Goal: Task Accomplishment & Management: Manage account settings

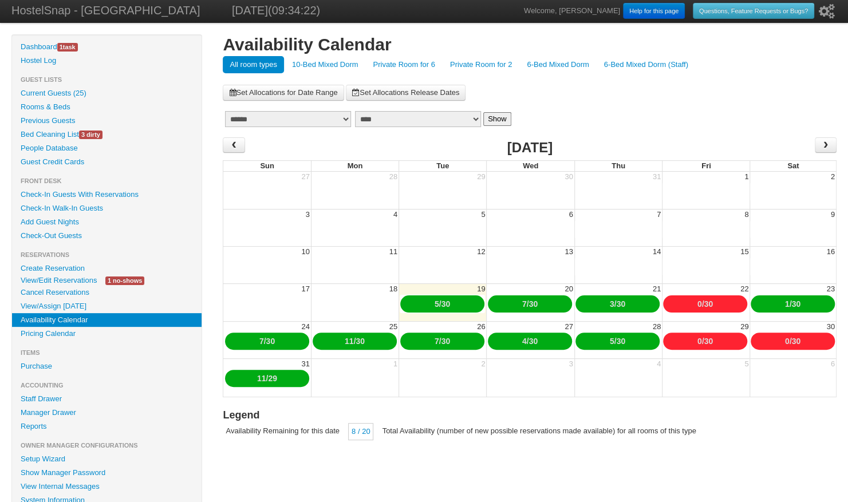
click at [325, 60] on link "10-Bed Mixed Dorm" at bounding box center [325, 64] width 80 height 17
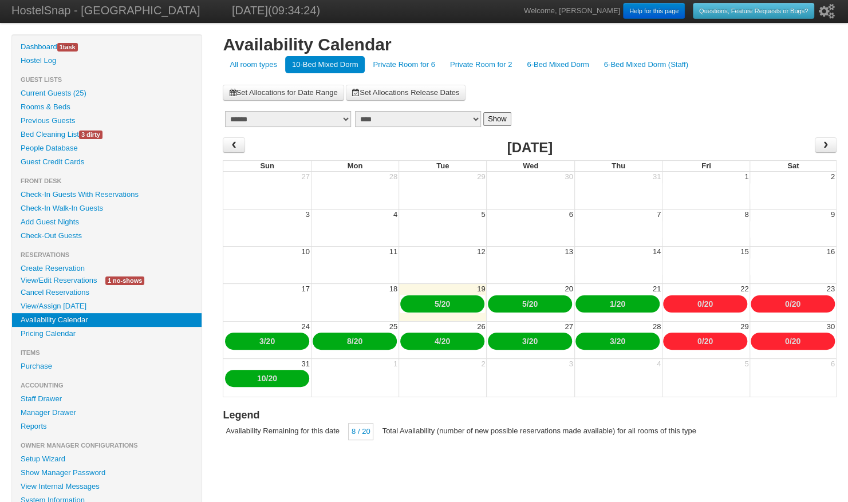
click at [260, 119] on select "******* ******** ***** ***** *** **** **** ****** ********* ******* ******** **…" at bounding box center [288, 119] width 126 height 16
select select "**"
click at [225, 111] on select "******* ******** ***** ***** *** **** **** ****** ********* ******* ******** **…" at bounding box center [288, 119] width 126 height 16
click at [499, 117] on button "Show" at bounding box center [497, 119] width 28 height 14
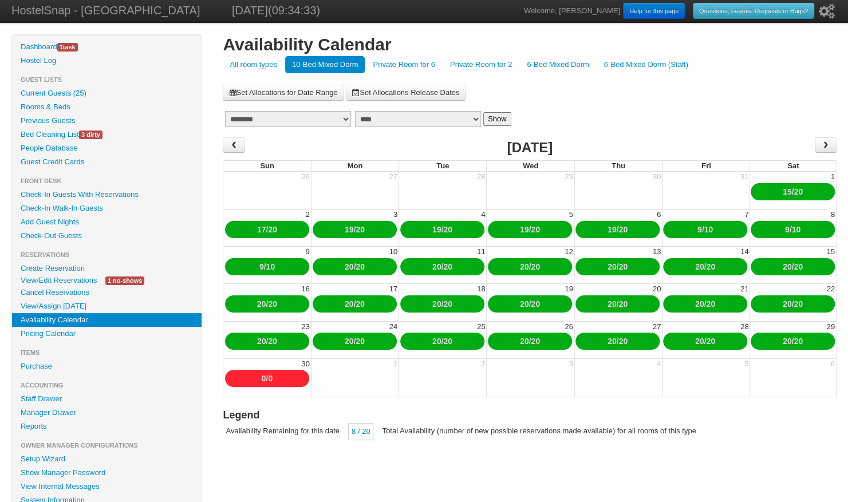
click at [273, 266] on link "10" at bounding box center [270, 266] width 9 height 9
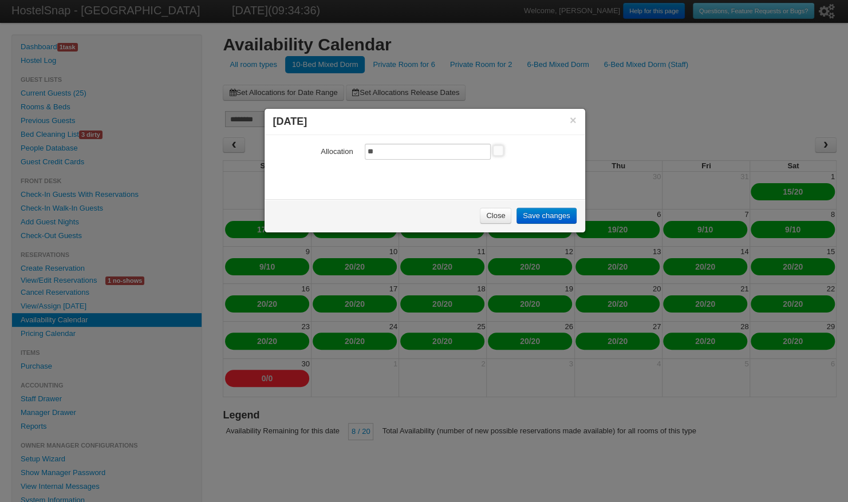
click at [379, 153] on input "**" at bounding box center [428, 152] width 126 height 16
type input "*"
type input "**"
click at [540, 209] on link "Save changes" at bounding box center [546, 216] width 60 height 16
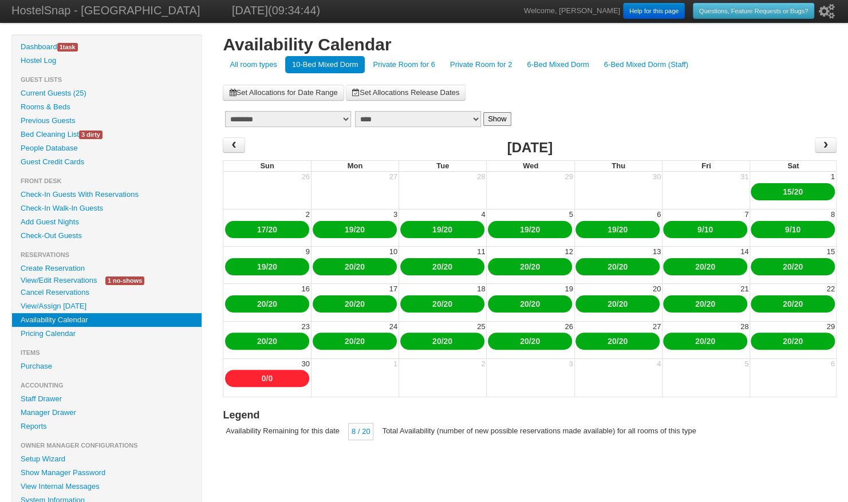
click at [258, 266] on link "19" at bounding box center [261, 266] width 9 height 9
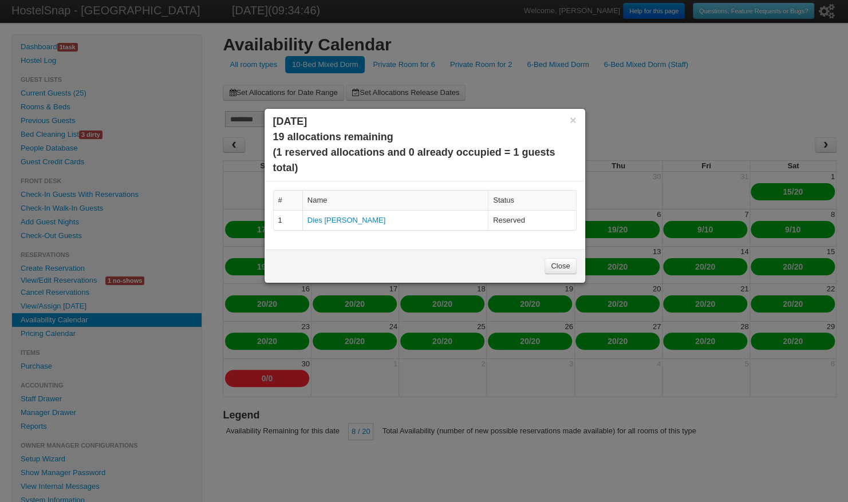
click at [565, 259] on link "Close" at bounding box center [559, 266] width 31 height 16
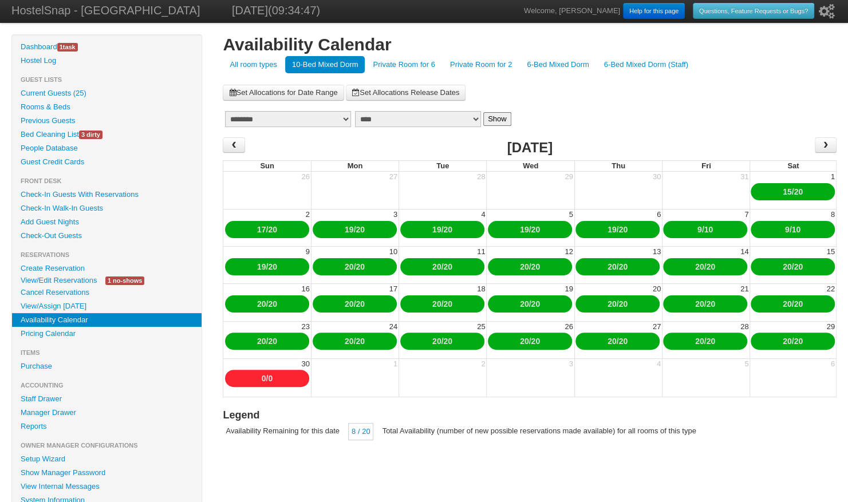
click at [407, 62] on link "Private Room for 6" at bounding box center [404, 64] width 76 height 17
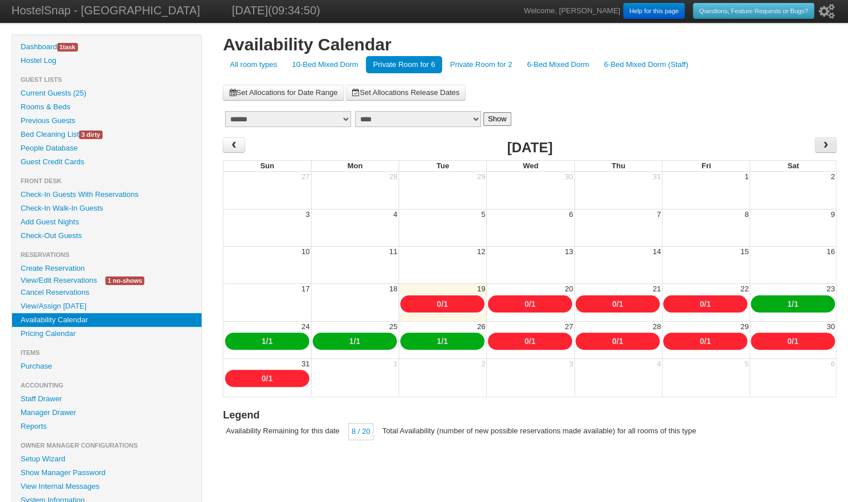
click at [828, 144] on span "›" at bounding box center [825, 144] width 9 height 17
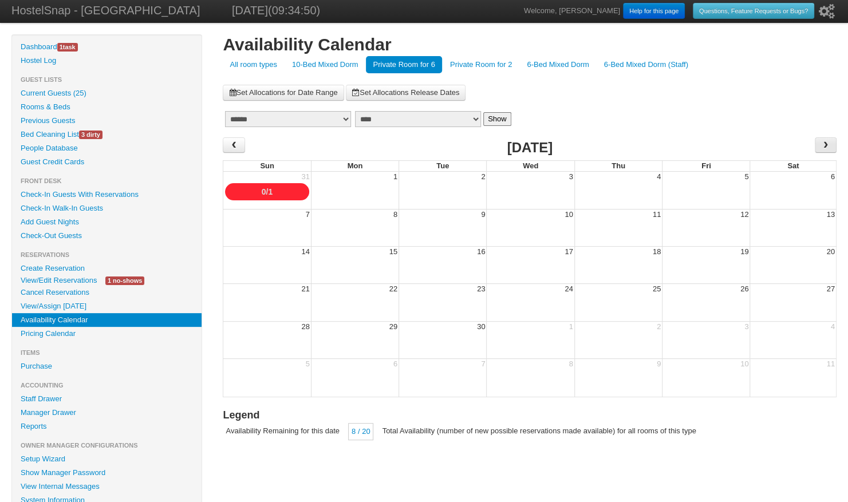
click at [828, 144] on span "›" at bounding box center [825, 144] width 9 height 17
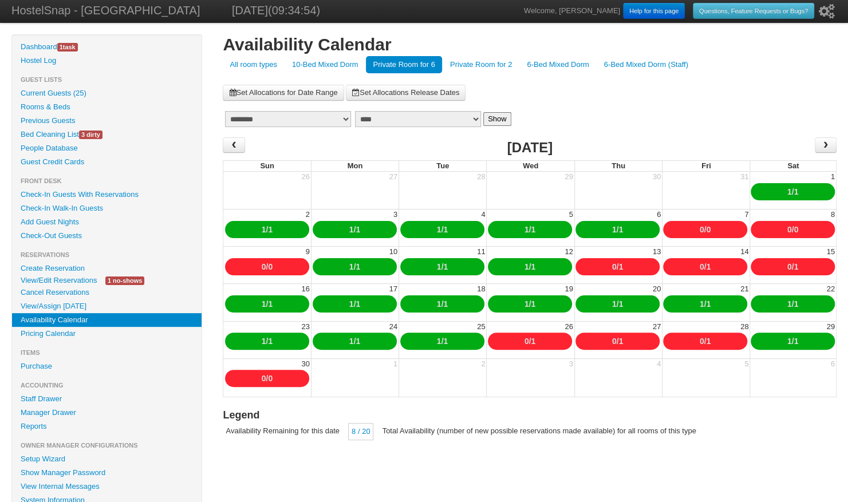
click at [271, 265] on link "0" at bounding box center [270, 266] width 5 height 9
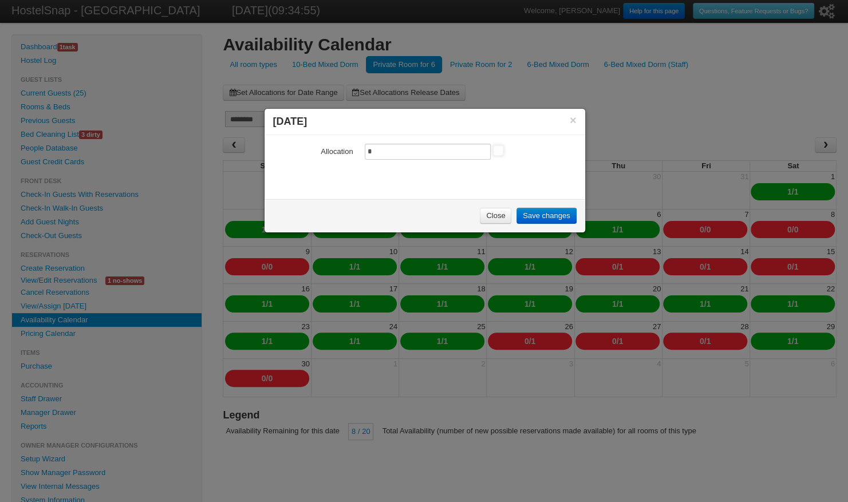
click at [376, 145] on input "*" at bounding box center [428, 152] width 126 height 16
type input "*"
click at [537, 216] on link "Save changes" at bounding box center [546, 216] width 60 height 16
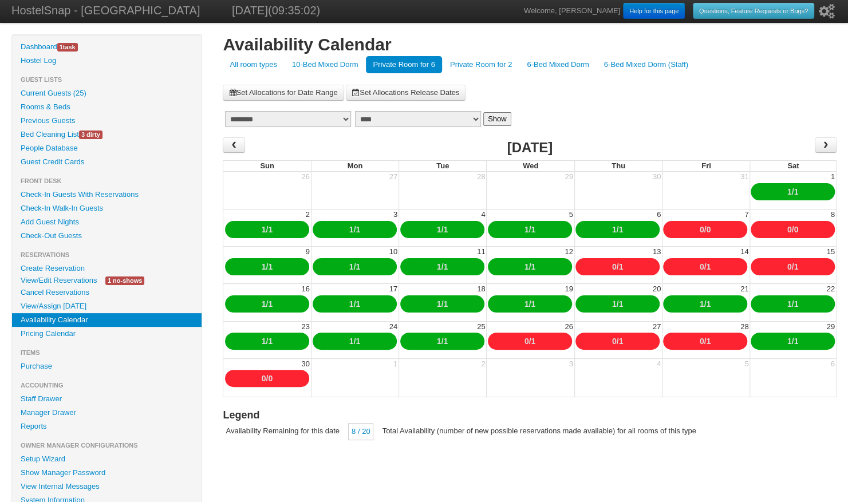
click at [481, 64] on link "Private Room for 2" at bounding box center [481, 64] width 76 height 17
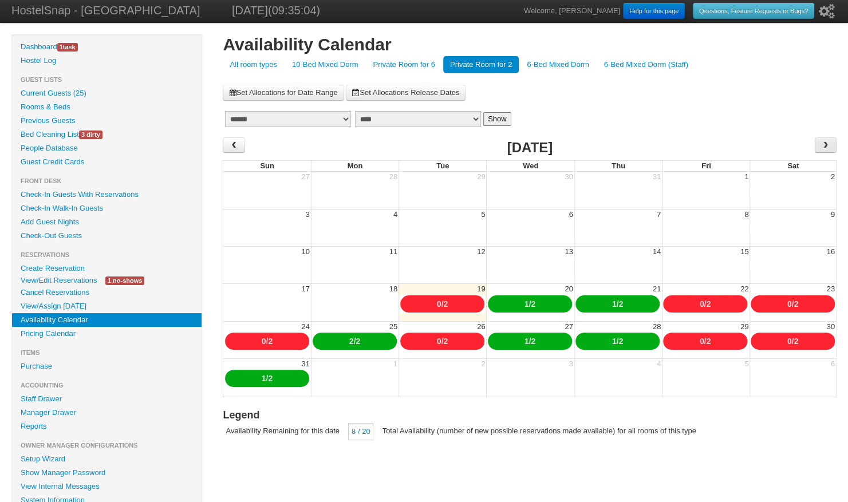
click at [825, 142] on span "›" at bounding box center [825, 144] width 9 height 17
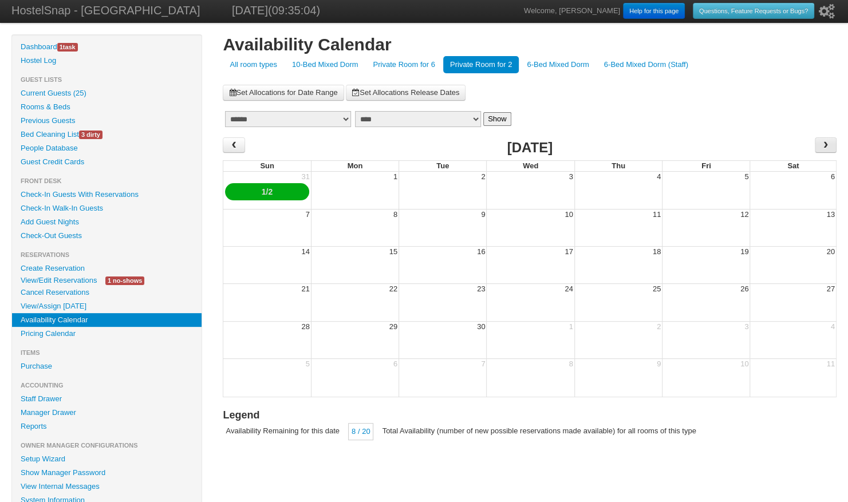
click at [825, 142] on span "›" at bounding box center [825, 144] width 9 height 17
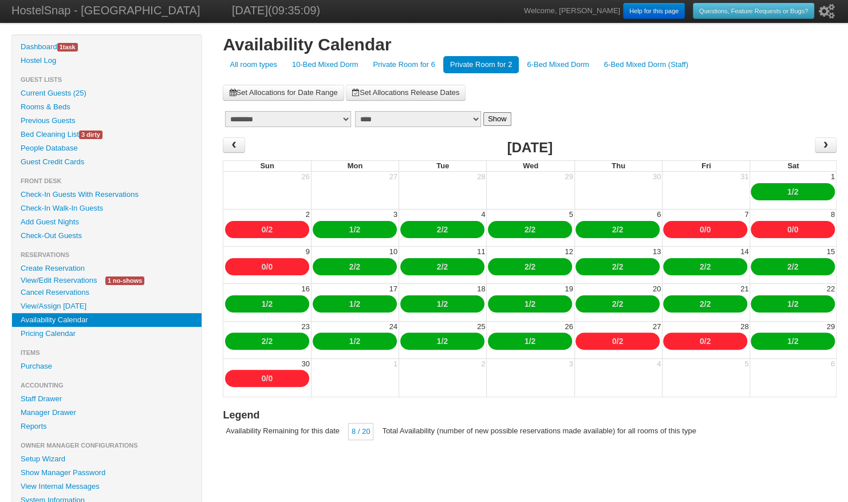
click at [270, 266] on link "0" at bounding box center [270, 266] width 5 height 9
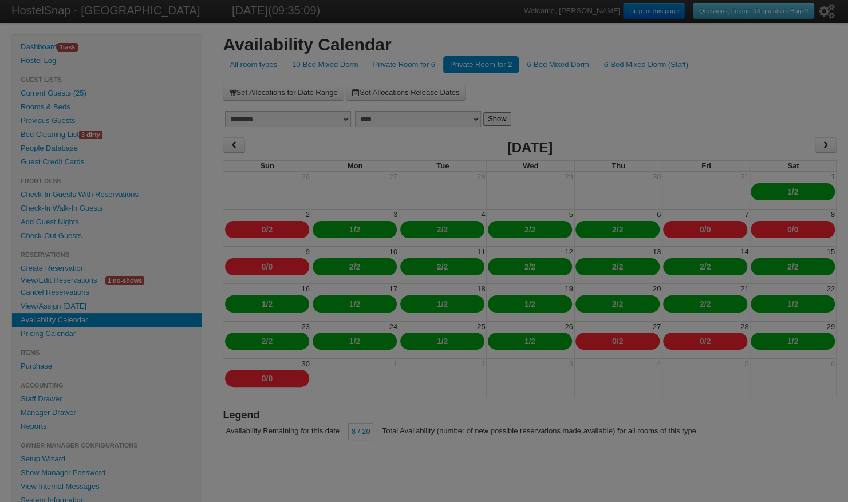
type input "*"
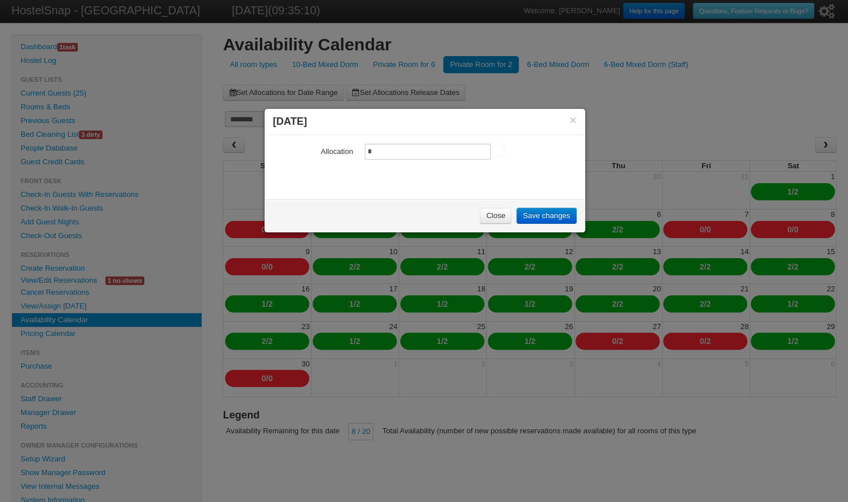
click at [395, 145] on input "*" at bounding box center [428, 152] width 126 height 16
type input "*"
click at [531, 212] on link "Save changes" at bounding box center [546, 216] width 60 height 16
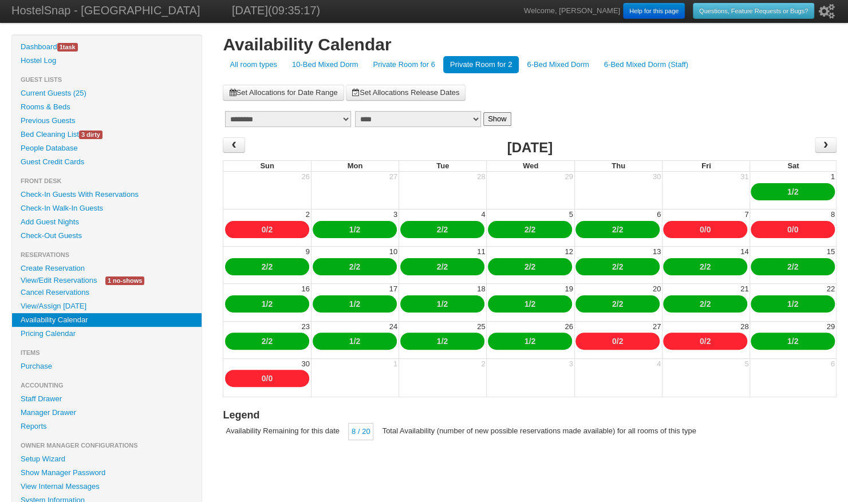
click at [555, 61] on link "6-Bed Mixed Dorm" at bounding box center [558, 64] width 76 height 17
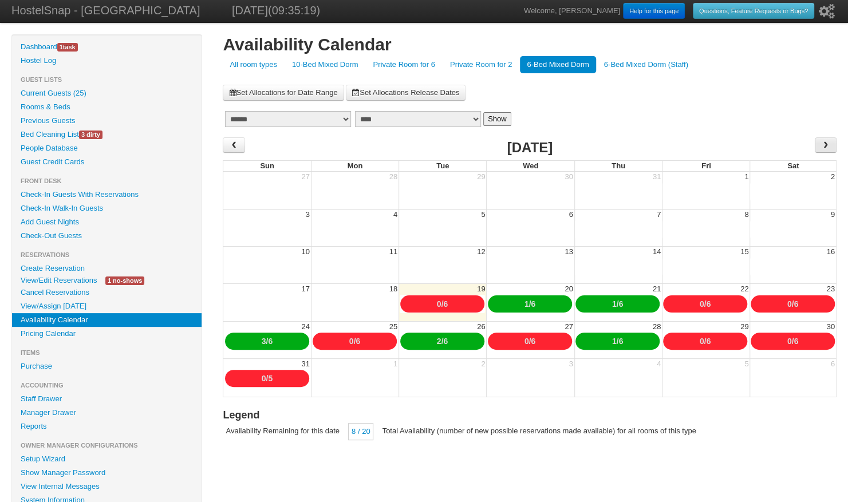
click at [826, 144] on span "›" at bounding box center [825, 144] width 9 height 17
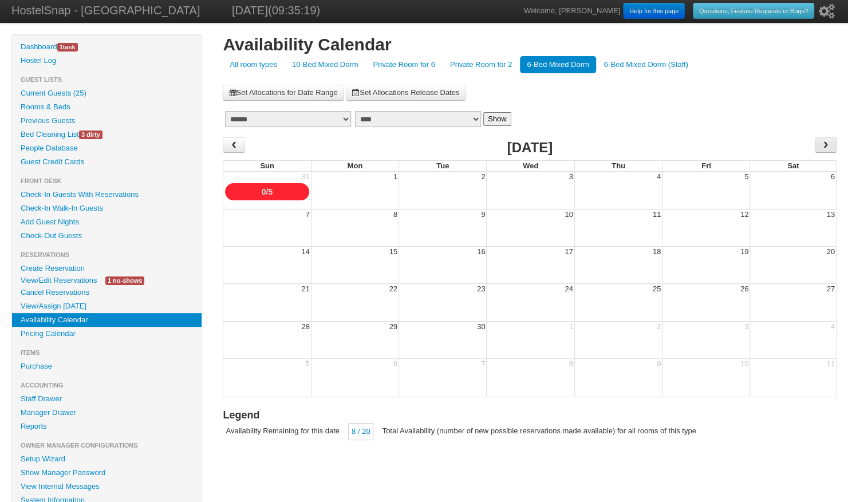
click at [826, 144] on span "›" at bounding box center [825, 144] width 9 height 17
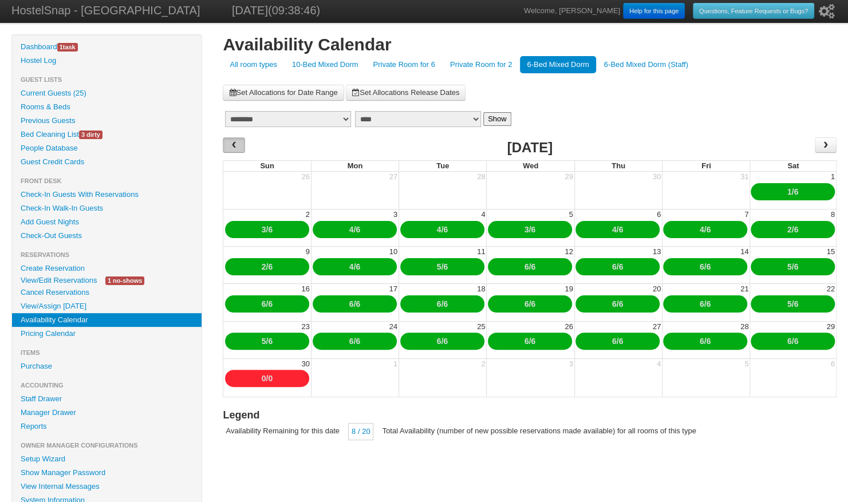
click at [240, 143] on span "‹" at bounding box center [234, 144] width 22 height 15
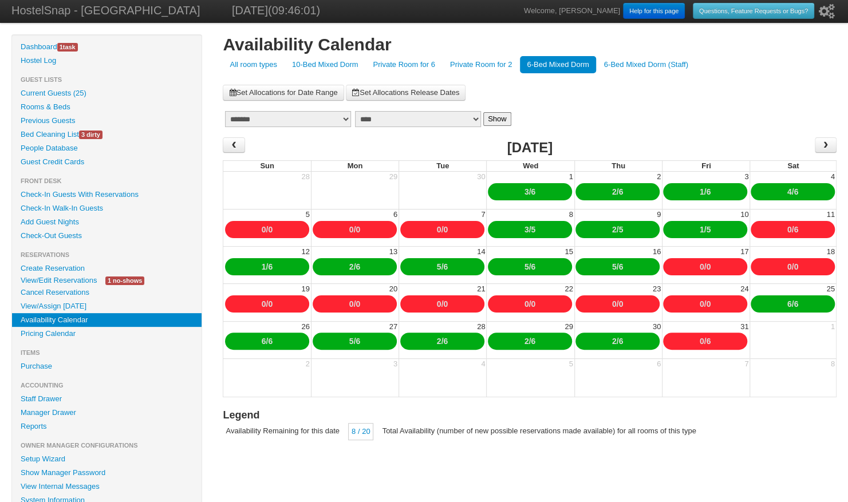
click at [67, 276] on link "View/Edit Reservations" at bounding box center [58, 280] width 93 height 12
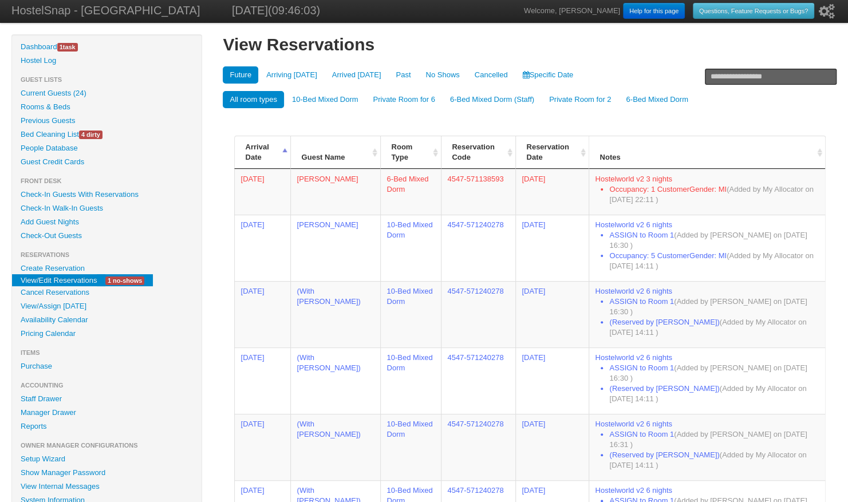
click at [722, 73] on input "text" at bounding box center [770, 77] width 132 height 16
paste input "**********"
type input "**********"
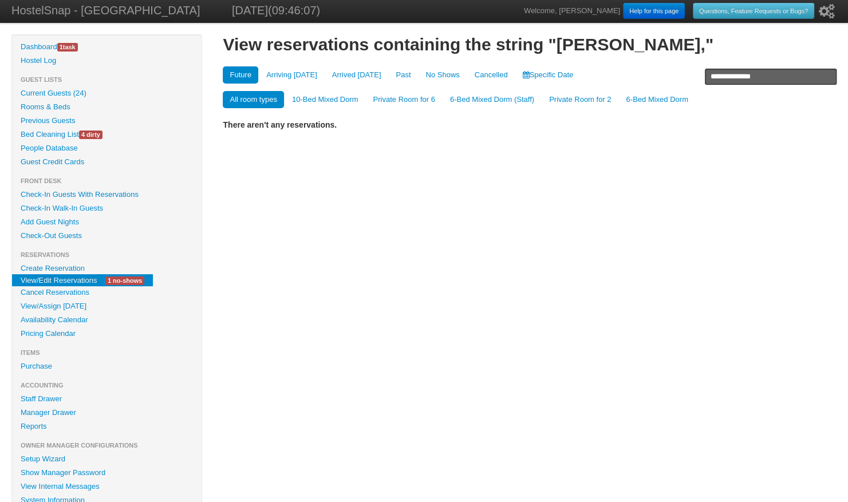
click at [794, 80] on input "**********" at bounding box center [770, 77] width 132 height 16
type input "**********"
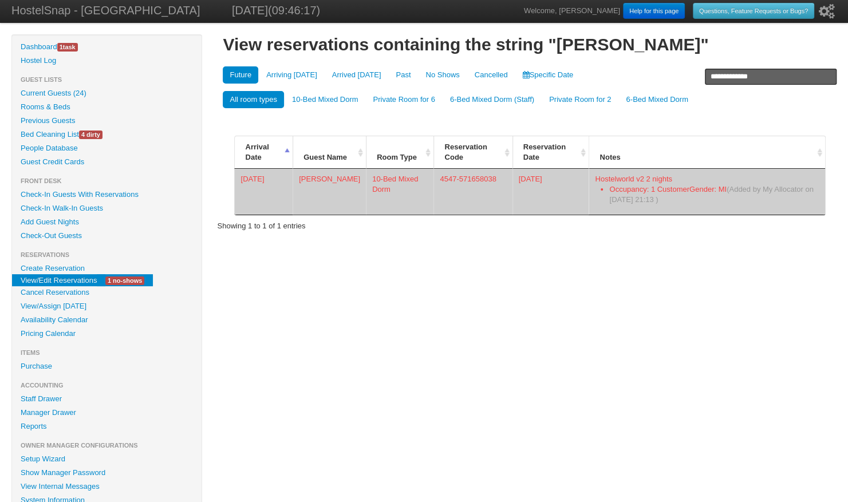
click at [328, 177] on td "Jacob Laroche" at bounding box center [328, 192] width 73 height 46
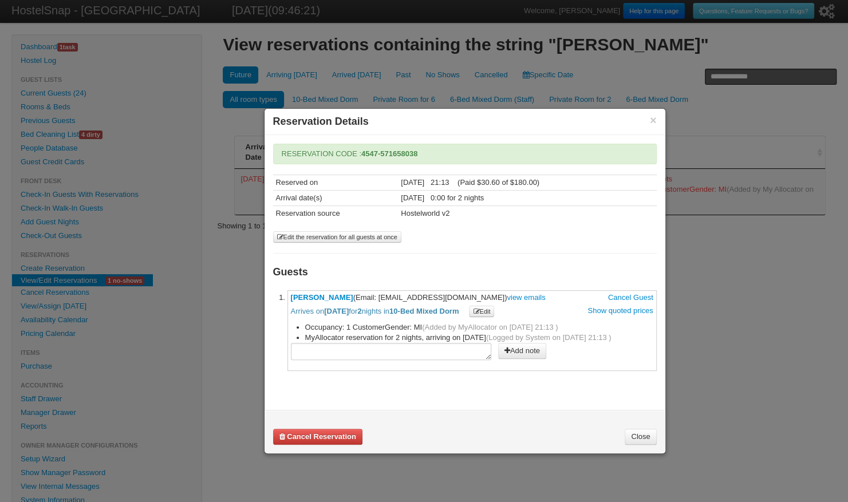
click at [640, 430] on link "Close" at bounding box center [639, 437] width 31 height 16
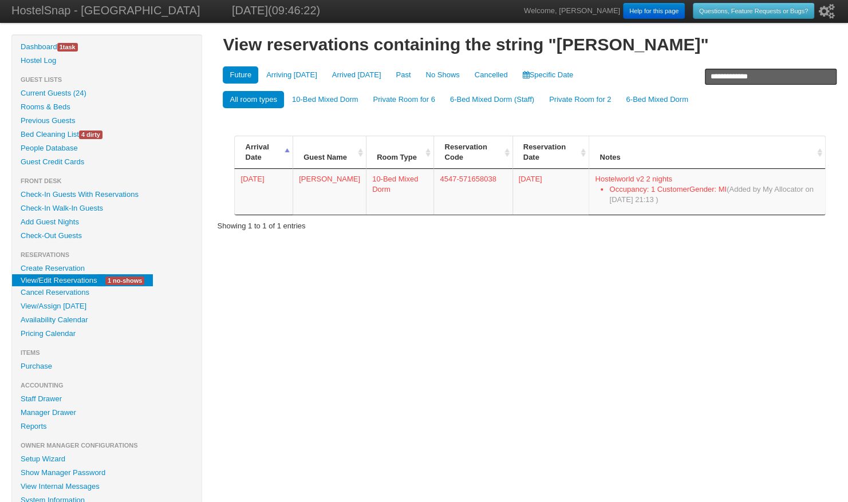
click at [33, 316] on link "Availability Calendar" at bounding box center [106, 320] width 189 height 14
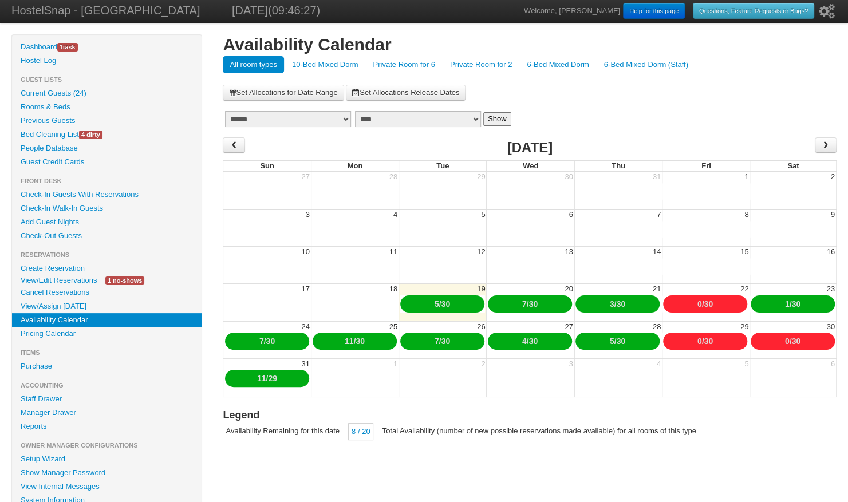
click at [319, 66] on link "10-Bed Mixed Dorm" at bounding box center [325, 64] width 80 height 17
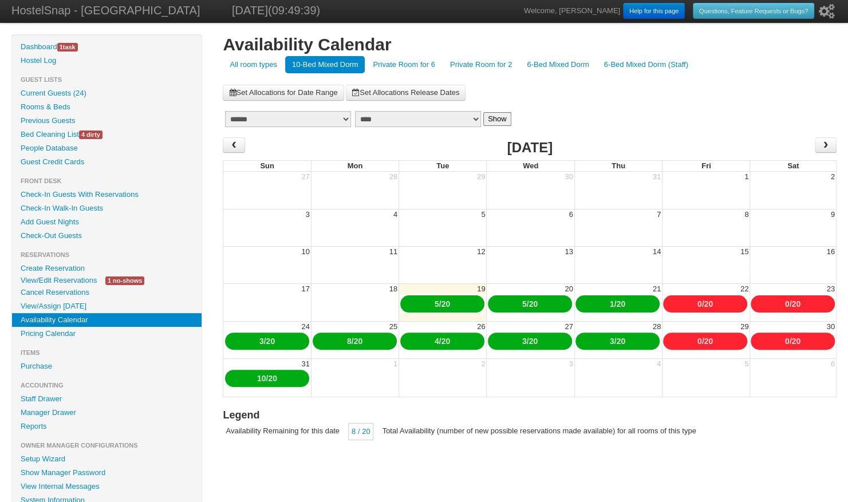
click at [46, 120] on link "Previous Guests" at bounding box center [106, 121] width 189 height 14
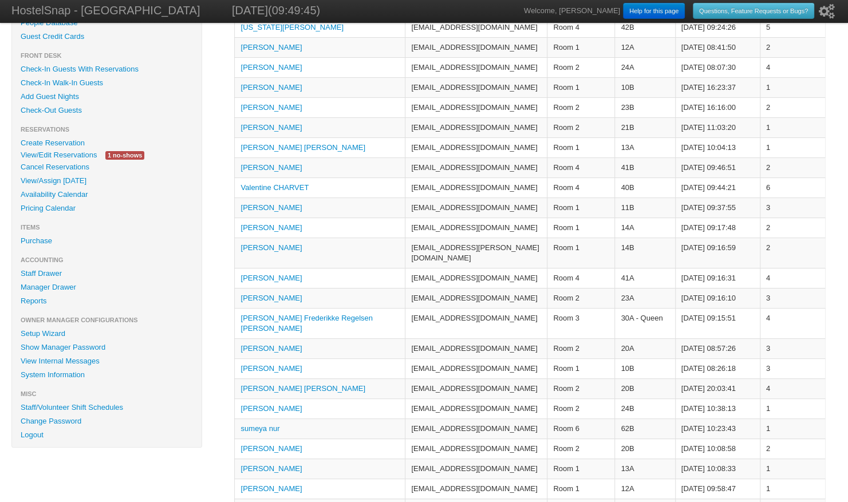
scroll to position [132, 0]
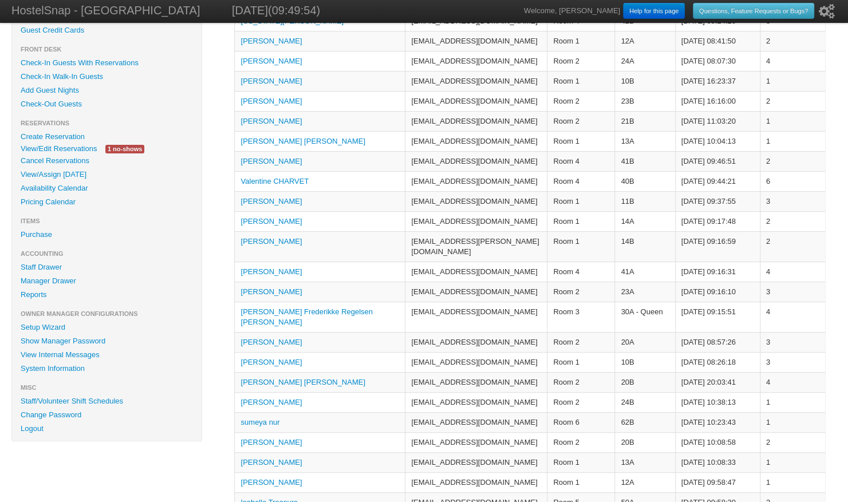
click at [283, 378] on link "Juan Jose Andino Bucheli" at bounding box center [302, 382] width 124 height 9
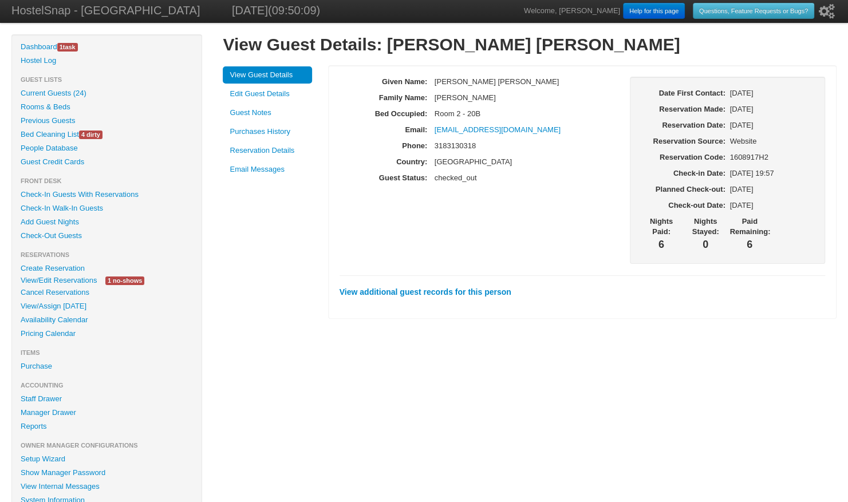
click at [266, 165] on link "Email Messages" at bounding box center [267, 169] width 89 height 17
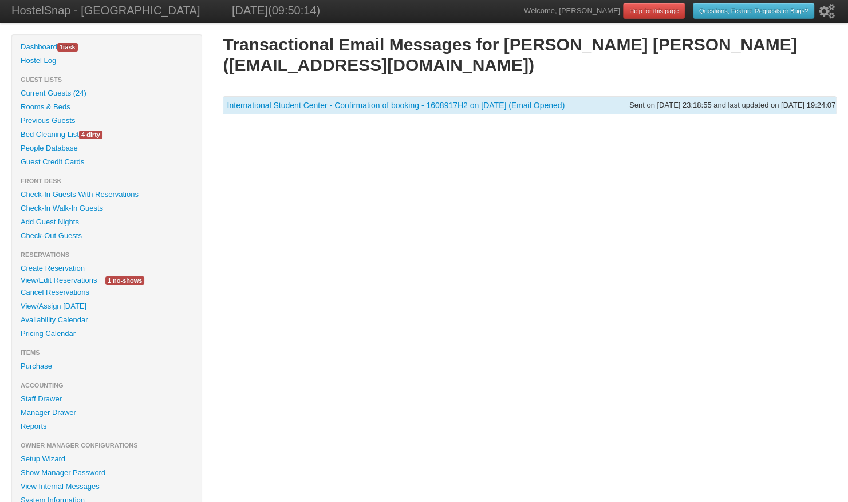
click at [278, 106] on link "International Student Center - Confirmation of booking - 1608917H2 on 08/17/202…" at bounding box center [396, 105] width 338 height 9
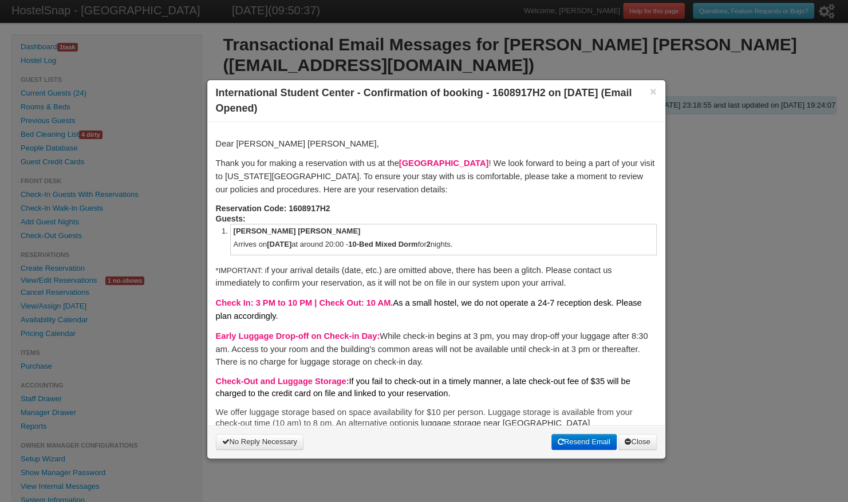
click at [639, 440] on link "Close" at bounding box center [637, 442] width 38 height 16
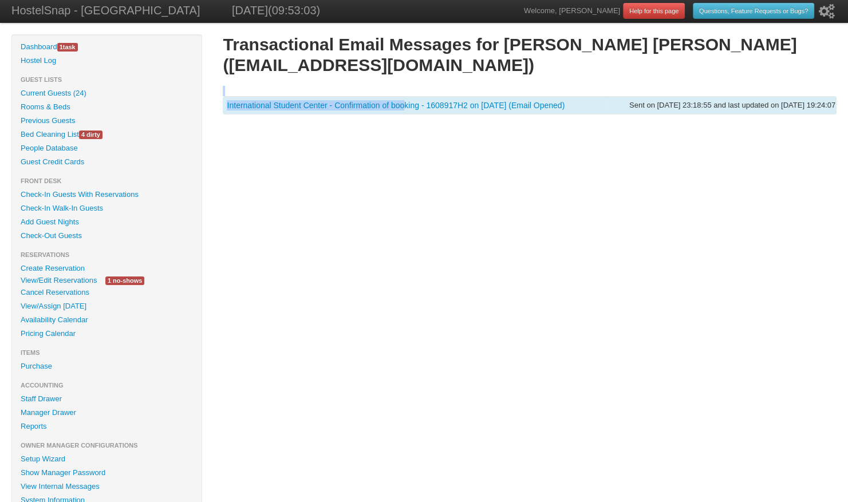
drag, startPoint x: 257, startPoint y: 104, endPoint x: 260, endPoint y: 93, distance: 11.9
click at [260, 93] on div "Transactional Email Messages for Juan Jose Andino Bucheli (juanjoseandinobuchel…" at bounding box center [529, 79] width 613 height 90
click at [54, 96] on link "Current Guests (24)" at bounding box center [106, 93] width 189 height 14
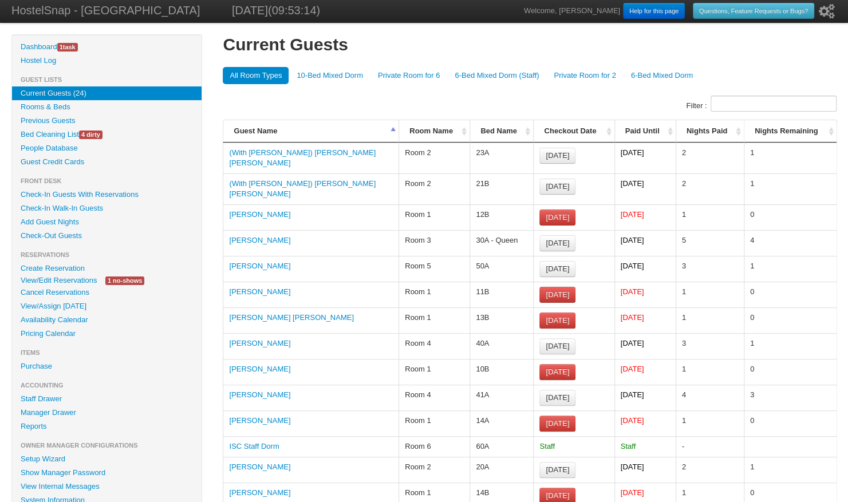
click at [48, 116] on link "Previous Guests" at bounding box center [106, 121] width 189 height 14
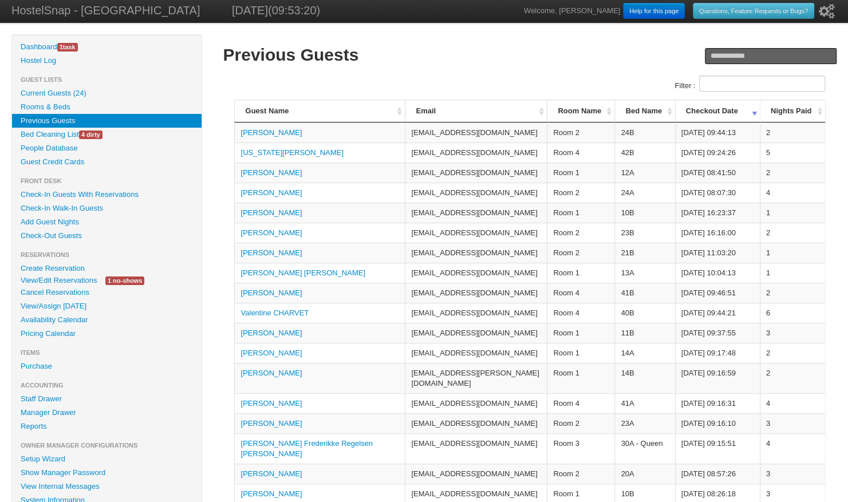
click at [69, 92] on link "Current Guests (24)" at bounding box center [106, 93] width 189 height 14
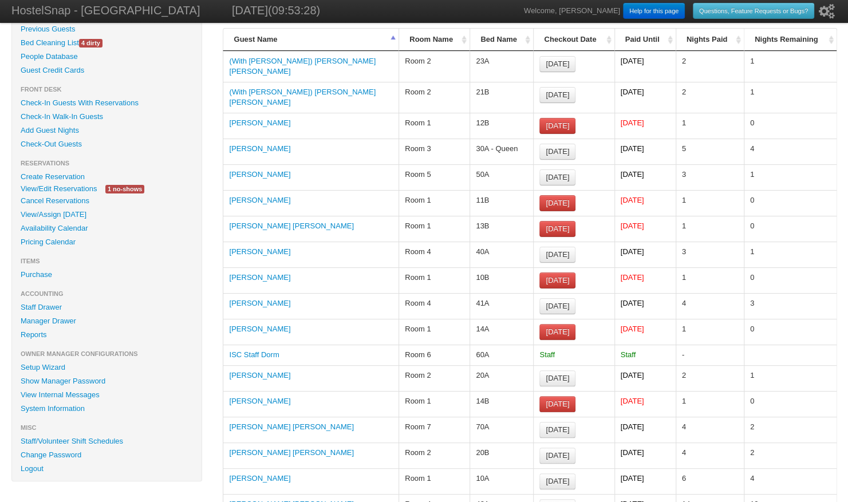
scroll to position [115, 0]
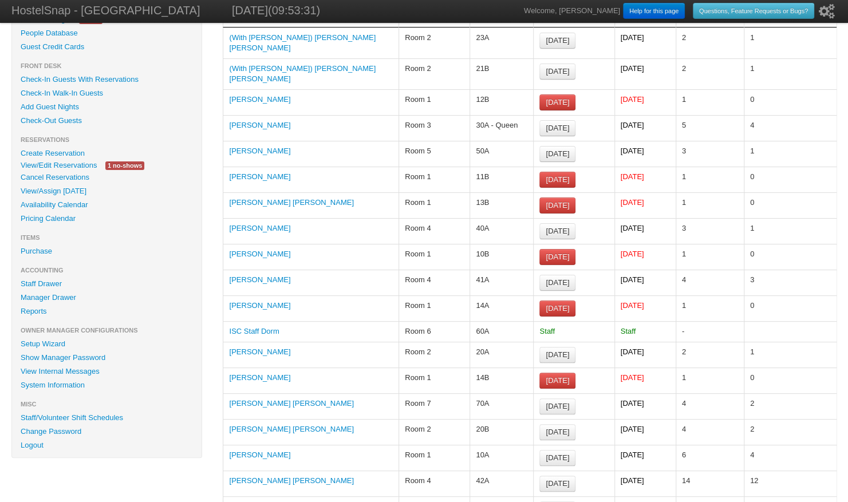
click at [271, 425] on link "[PERSON_NAME] [PERSON_NAME]" at bounding box center [291, 429] width 124 height 9
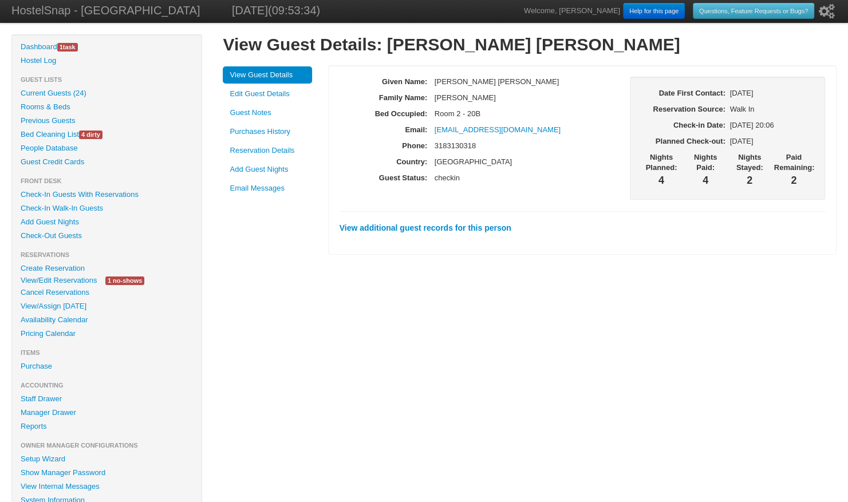
click at [272, 134] on link "Purchases History" at bounding box center [267, 131] width 89 height 17
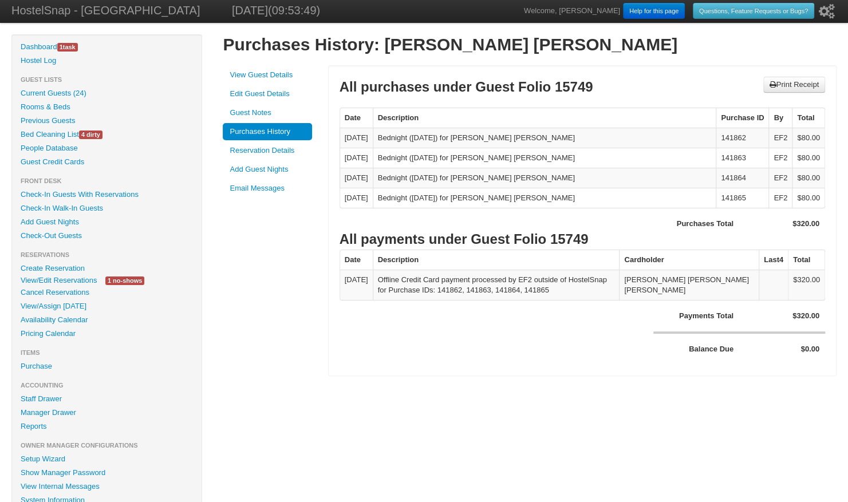
click at [527, 319] on div "All payments under Guest Folio 15749 Date Description Cardholder Last4 Total 20…" at bounding box center [581, 291] width 485 height 125
drag, startPoint x: 609, startPoint y: 42, endPoint x: 383, endPoint y: 39, distance: 226.1
click at [383, 39] on h1 "Purchases History: Juan Jose Andino Bucheli" at bounding box center [529, 44] width 613 height 21
copy h1 "Juan Jose Andino Bucheli"
click at [61, 88] on link "Current Guests (24)" at bounding box center [106, 93] width 189 height 14
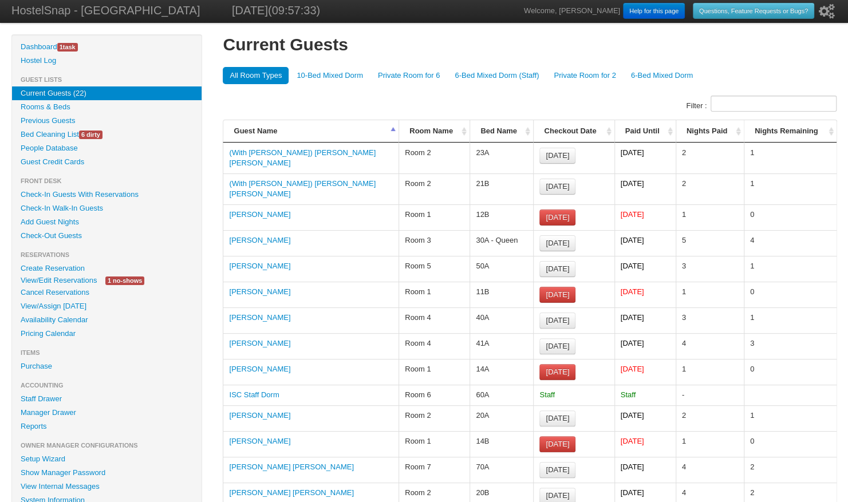
click at [63, 232] on link "Check-Out Guests" at bounding box center [106, 236] width 189 height 14
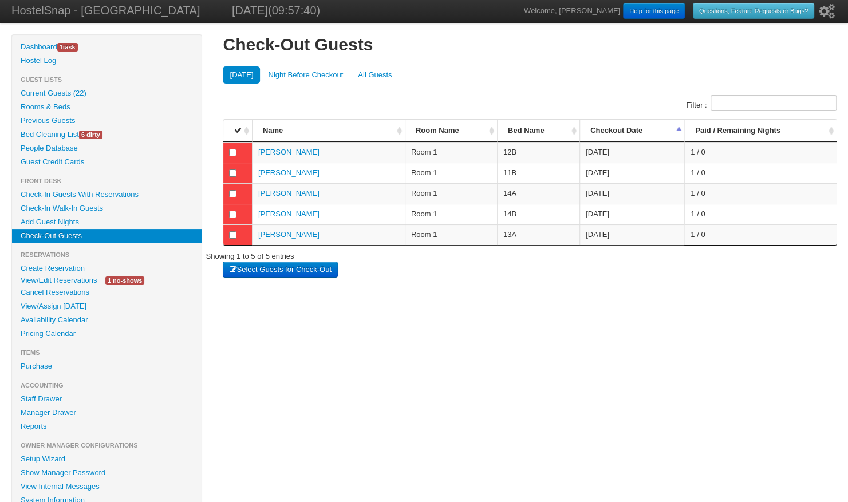
click at [372, 69] on link "All Guests" at bounding box center [375, 74] width 48 height 17
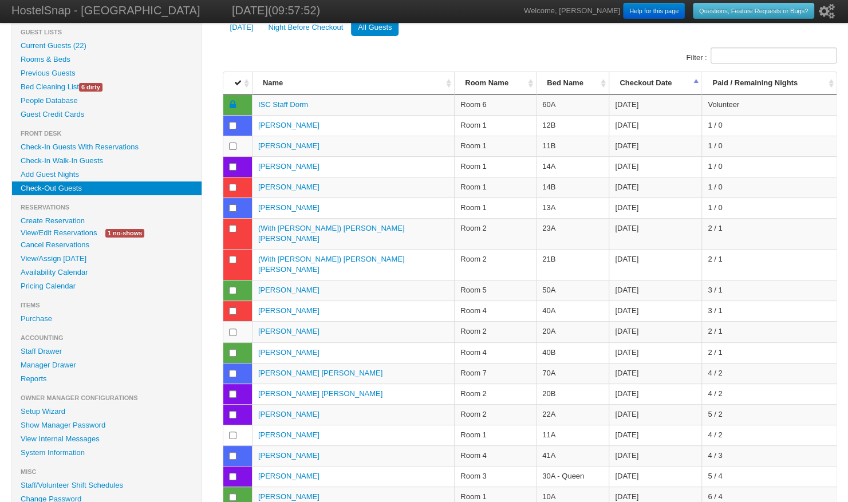
scroll to position [159, 0]
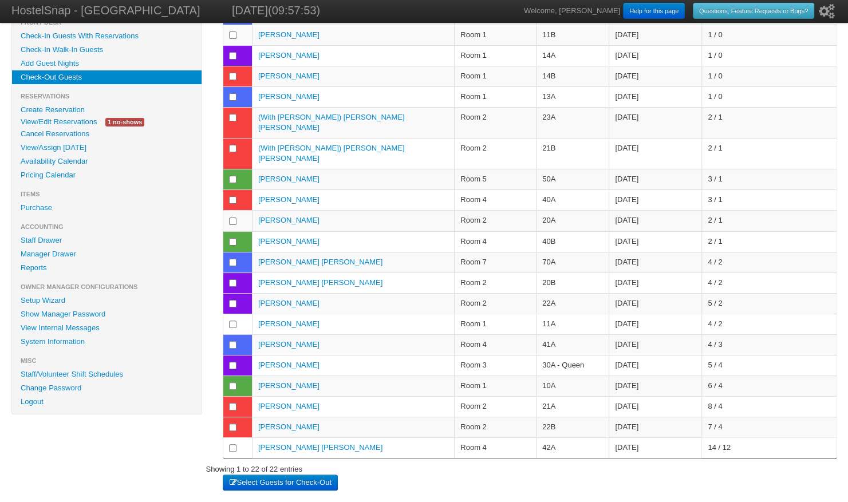
click at [314, 474] on button "Select Guests for Check-Out" at bounding box center [280, 482] width 114 height 16
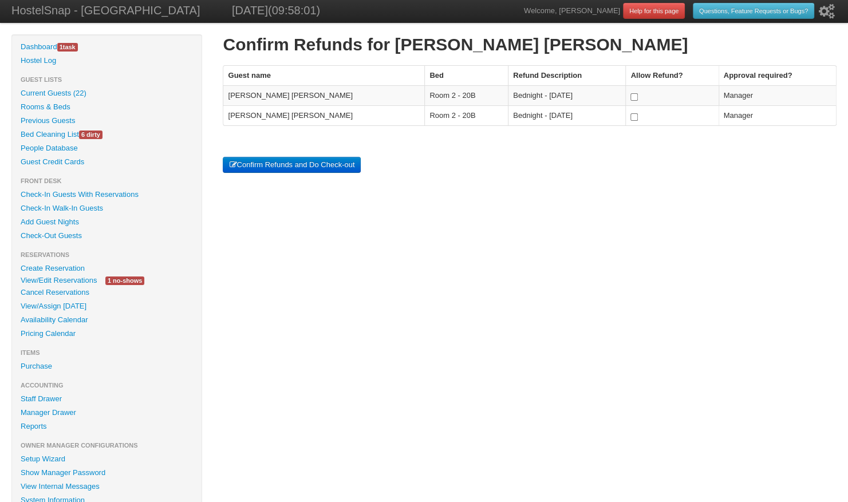
click at [332, 164] on button "Confirm Refunds and Do Check-out" at bounding box center [292, 165] width 138 height 16
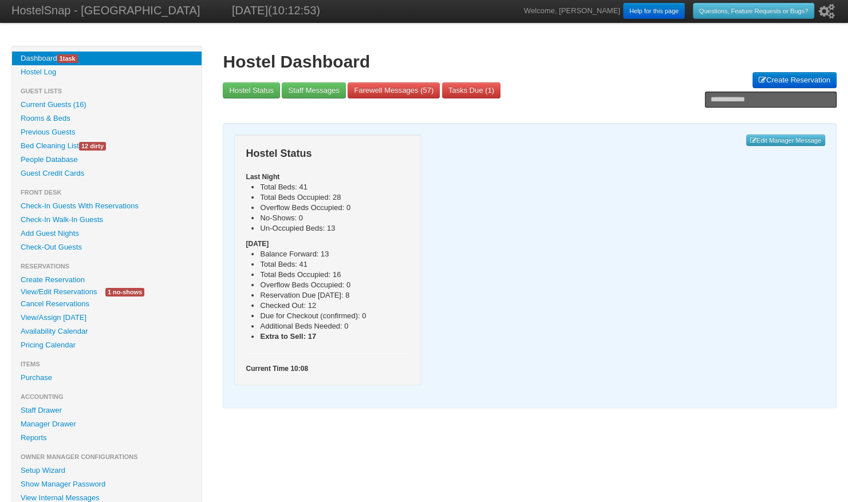
click at [43, 294] on link "View/Edit Reservations" at bounding box center [58, 292] width 93 height 12
click at [51, 333] on link "Availability Calendar" at bounding box center [106, 331] width 189 height 14
click at [52, 289] on link "View/Edit Reservations" at bounding box center [58, 292] width 93 height 12
click at [48, 316] on link "View/Assign [DATE]" at bounding box center [106, 318] width 189 height 14
click at [58, 330] on link "Availability Calendar" at bounding box center [106, 331] width 189 height 14
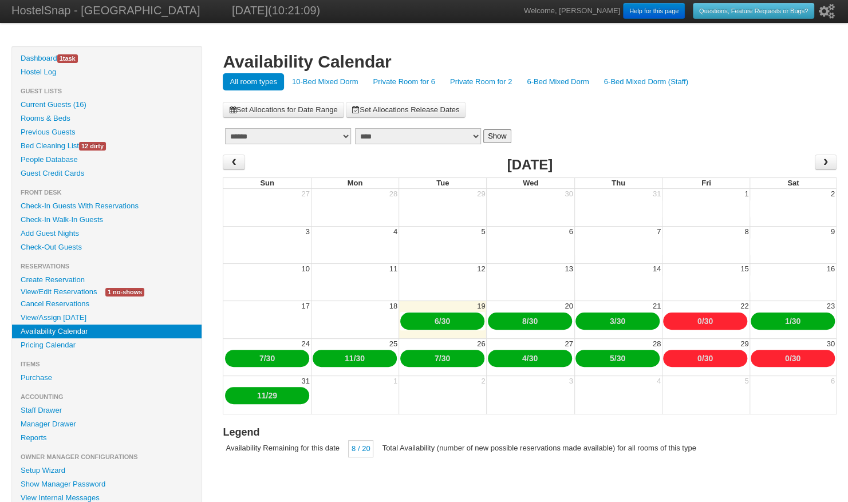
click at [313, 80] on link "10-Bed Mixed Dorm" at bounding box center [325, 81] width 80 height 17
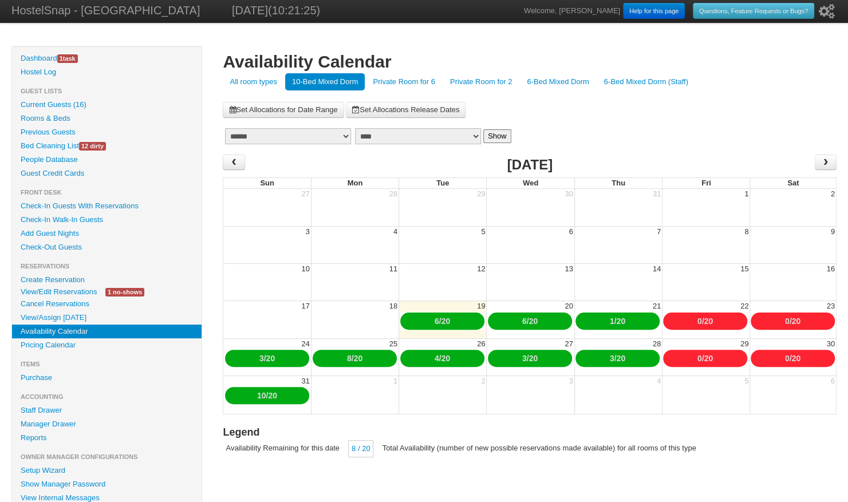
drag, startPoint x: 0, startPoint y: 0, endPoint x: 543, endPoint y: 80, distance: 548.4
click at [543, 80] on link "6-Bed Mixed Dorm" at bounding box center [558, 81] width 76 height 17
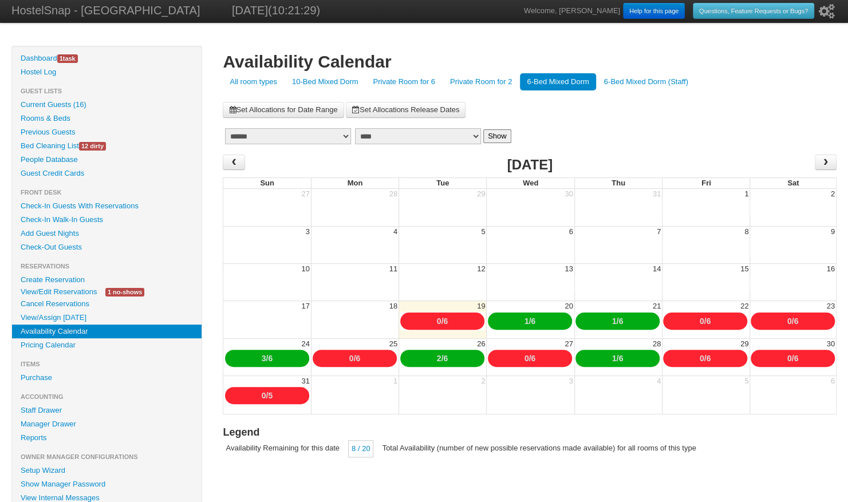
click at [481, 82] on link "Private Room for 2" at bounding box center [481, 81] width 76 height 17
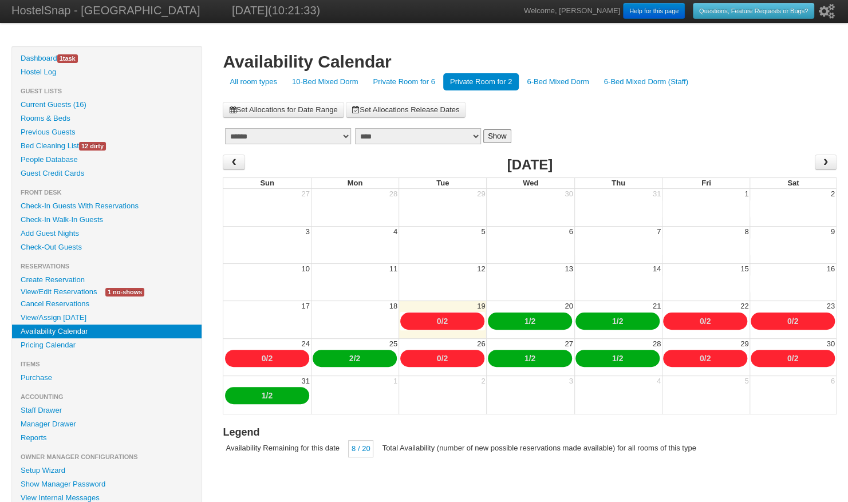
click at [335, 75] on link "10-Bed Mixed Dorm" at bounding box center [325, 81] width 80 height 17
click at [327, 79] on link "10-Bed Mixed Dorm" at bounding box center [325, 81] width 80 height 17
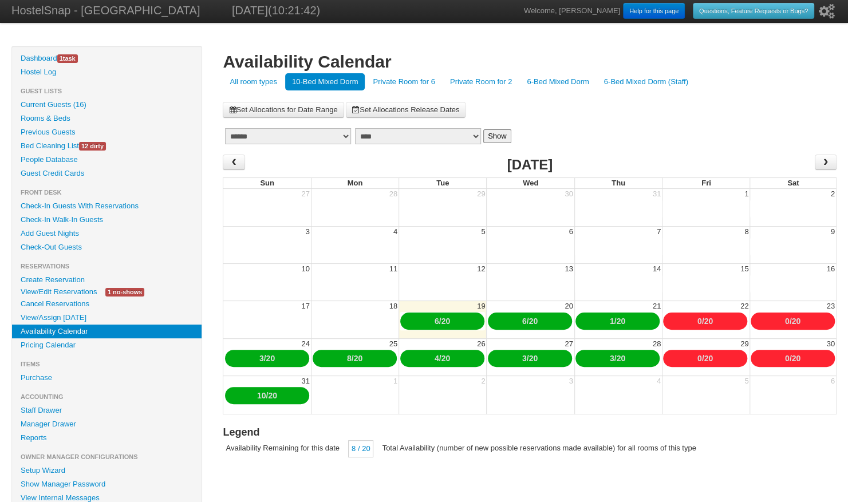
click at [253, 78] on link "All room types" at bounding box center [253, 81] width 61 height 17
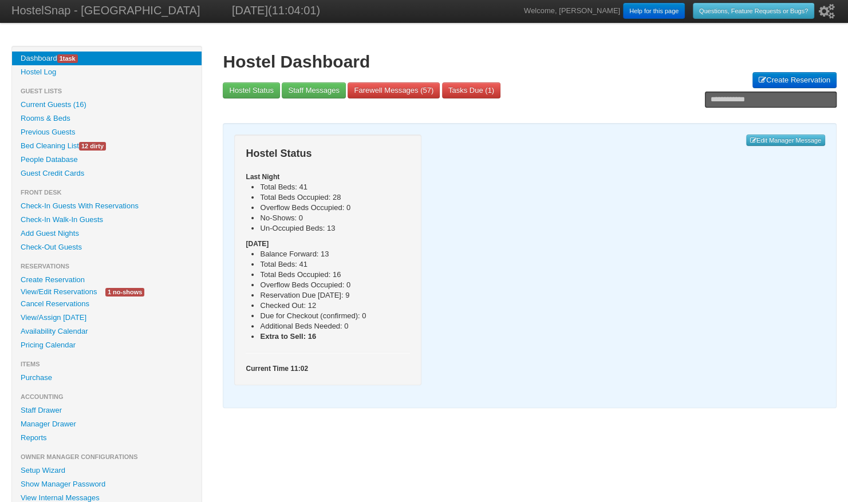
click at [726, 97] on input "text" at bounding box center [770, 100] width 132 height 16
paste input "**********"
type input "**********"
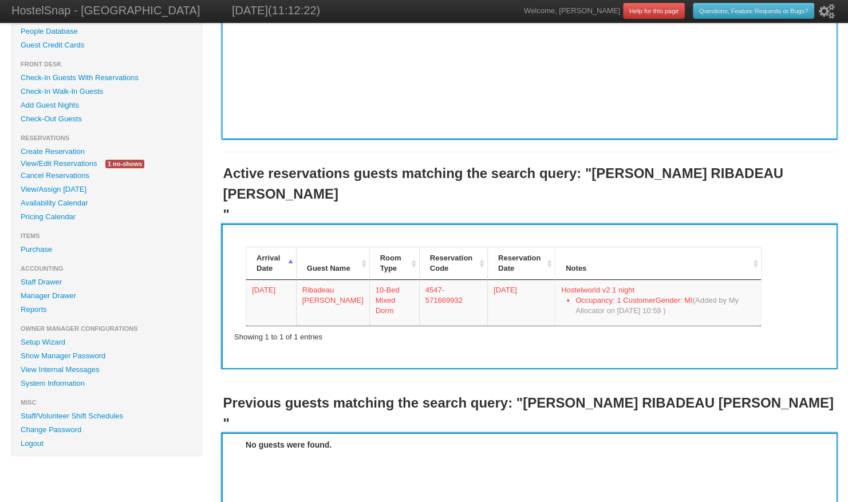
click at [54, 164] on link "View/Edit Reservations" at bounding box center [58, 163] width 93 height 12
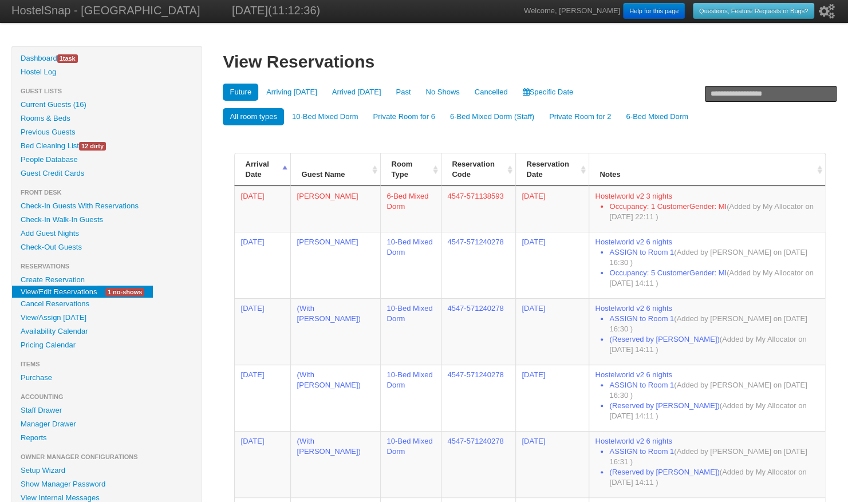
click at [716, 92] on input "text" at bounding box center [770, 94] width 132 height 16
paste input "******"
type input "*****"
